Goal: Transaction & Acquisition: Purchase product/service

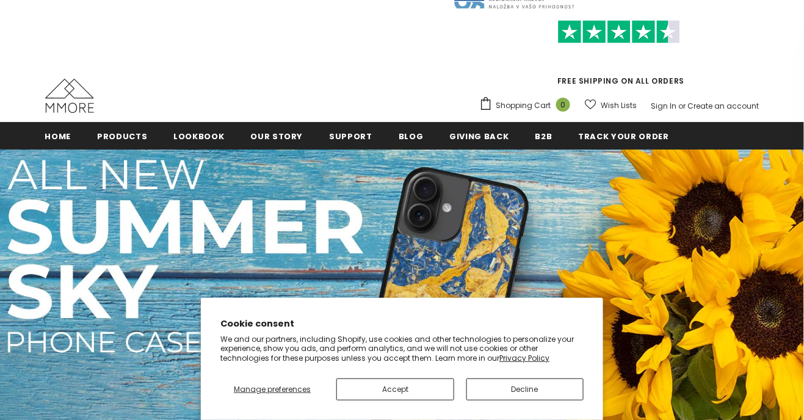
scroll to position [46, 0]
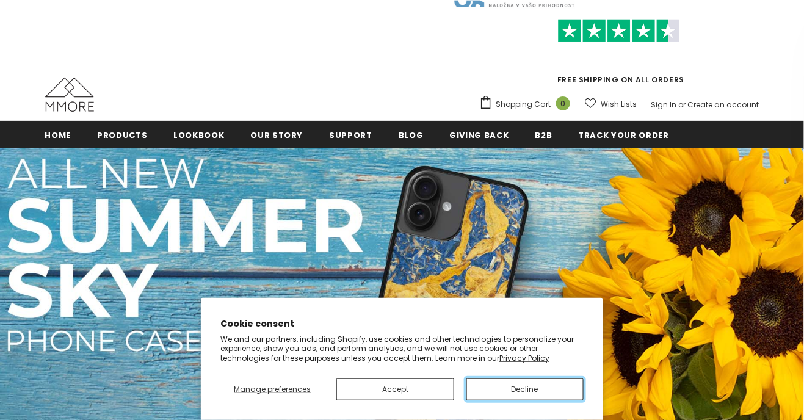
click at [554, 386] on button "Decline" at bounding box center [524, 389] width 117 height 22
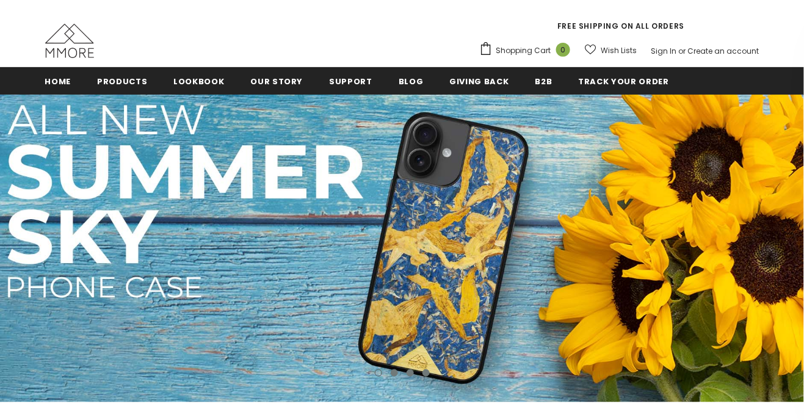
scroll to position [102, 0]
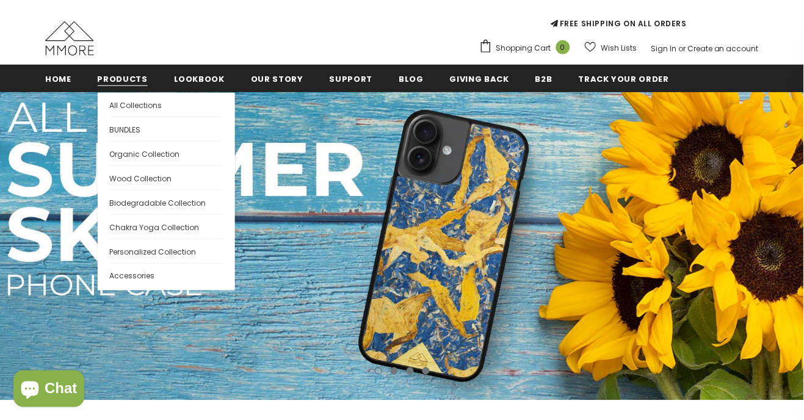
click at [103, 81] on span "Products" at bounding box center [123, 79] width 50 height 12
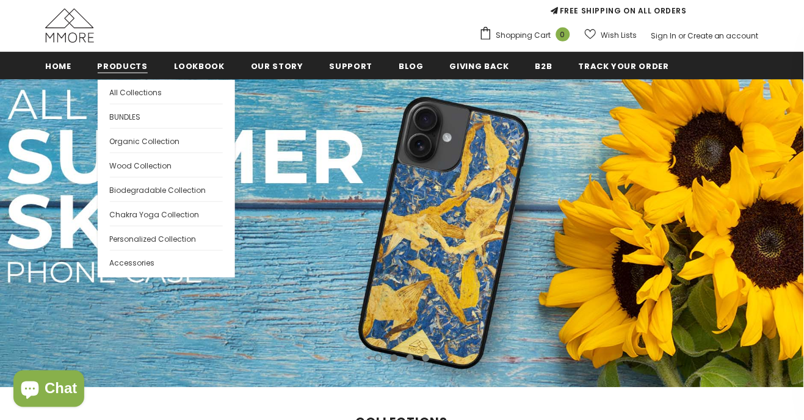
scroll to position [141, 0]
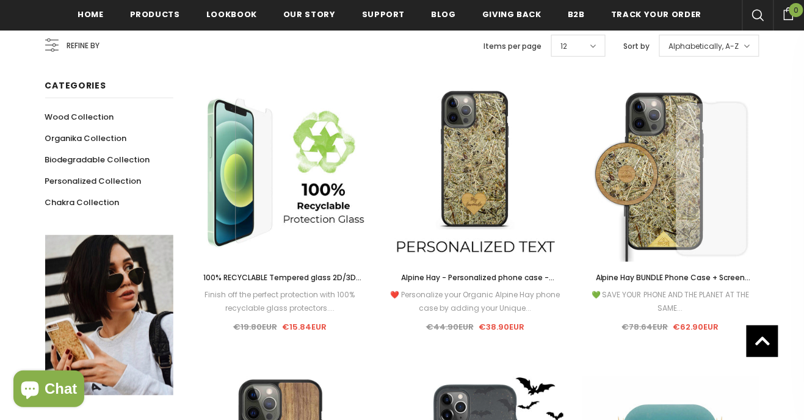
scroll to position [244, 0]
click at [738, 43] on span "Alphabetically, A-Z" at bounding box center [704, 46] width 70 height 12
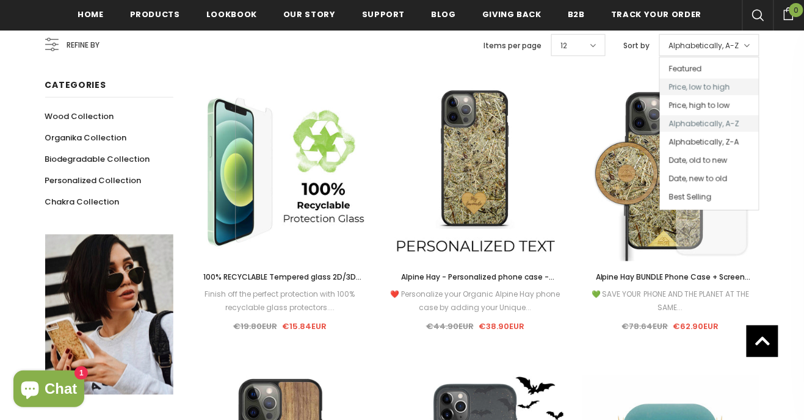
click at [726, 83] on span "Price, low to high" at bounding box center [709, 87] width 99 height 16
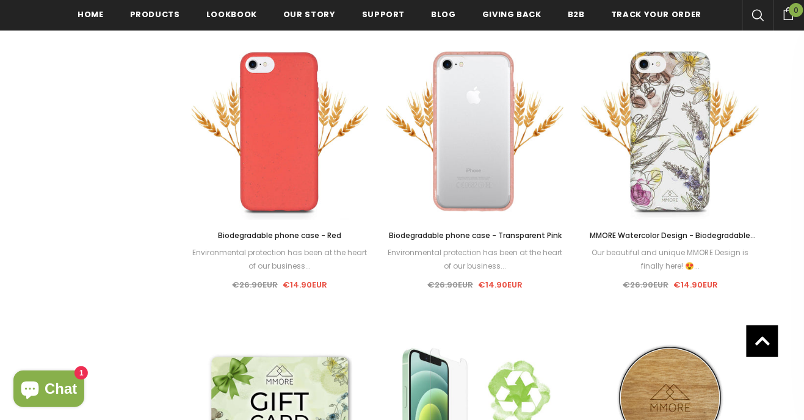
scroll to position [1159, 0]
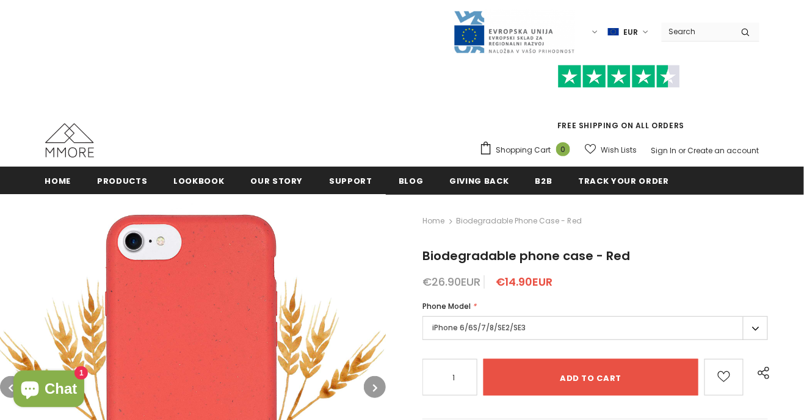
scroll to position [9, 0]
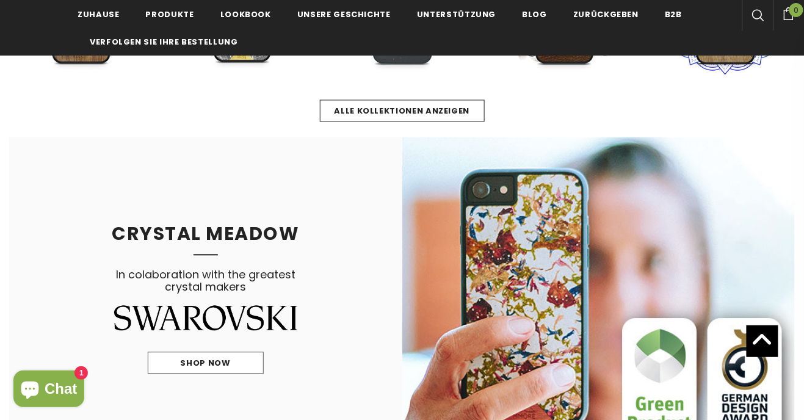
scroll to position [582, 0]
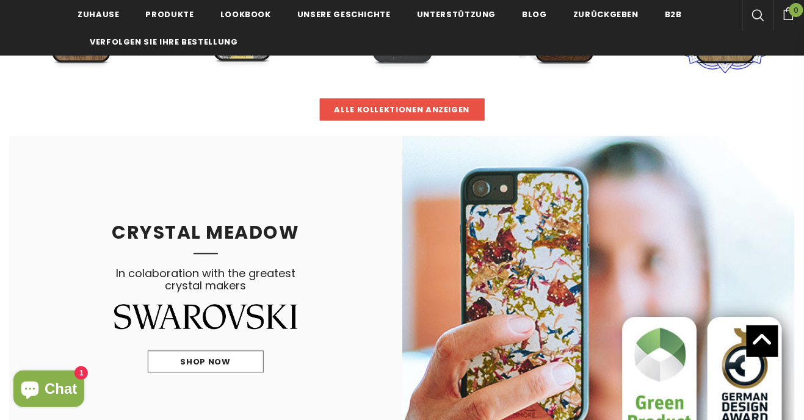
click at [453, 116] on link "Alle Kollektionen anzeigen" at bounding box center [402, 110] width 165 height 22
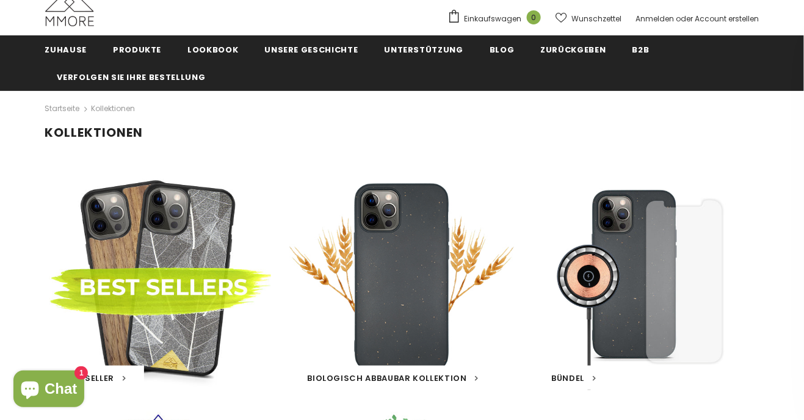
scroll to position [51, 0]
